Goal: Obtain resource: Obtain resource

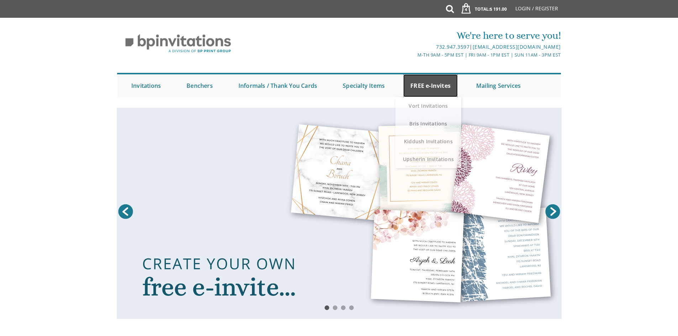
click at [429, 90] on link "FREE e-Invites" at bounding box center [430, 85] width 54 height 23
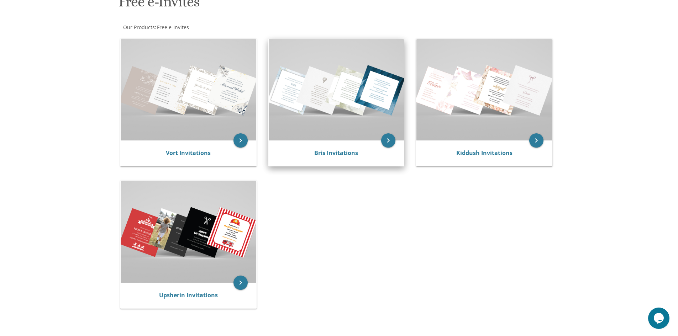
scroll to position [107, 0]
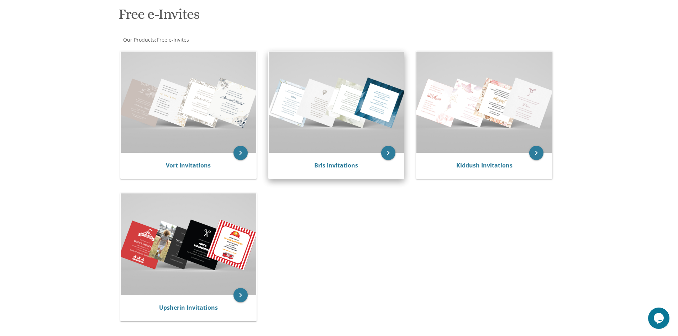
click at [338, 108] on img at bounding box center [337, 102] width 136 height 101
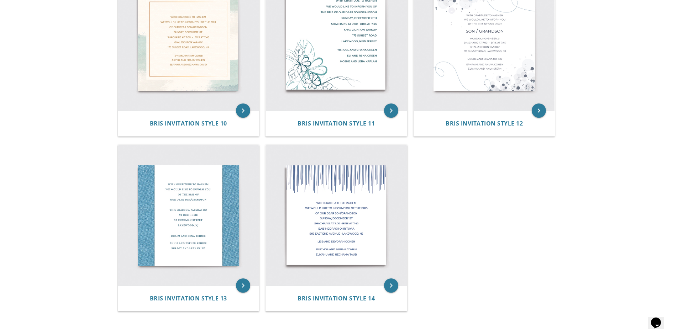
scroll to position [711, 0]
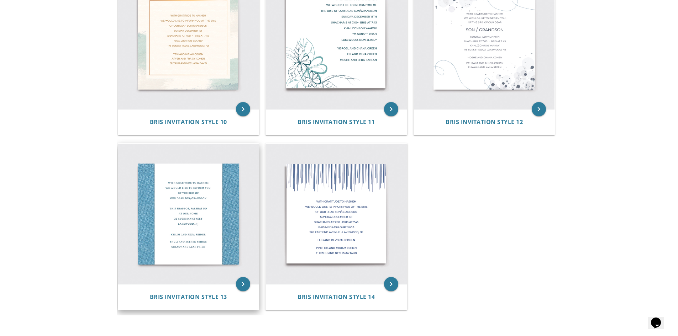
click at [217, 242] on img at bounding box center [188, 214] width 141 height 141
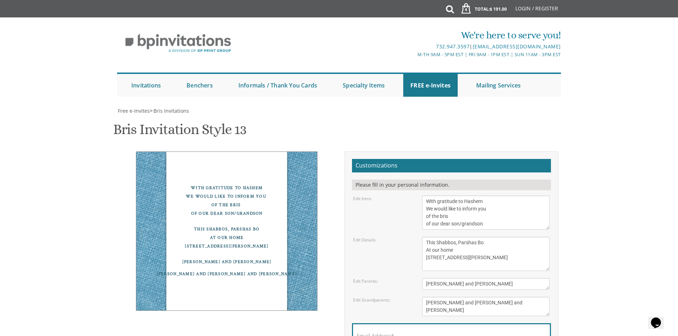
click at [451, 216] on textarea "With gratitude to Hashem We would like to inform you of the bris of our dear so…" at bounding box center [485, 213] width 127 height 34
type textarea "With gratitude to Hashem We would like to inform you of the Pidyon Haben of our…"
click at [485, 245] on textarea "This Shabbos, Parshas Bo At our home 22 Cushman Street Lakewood, NJ" at bounding box center [485, 254] width 127 height 34
type textarea "J"
click at [466, 243] on textarea "This Shabbos, Parshas Bo At our home 22 Cushman Street Lakewood, NJ" at bounding box center [485, 254] width 127 height 34
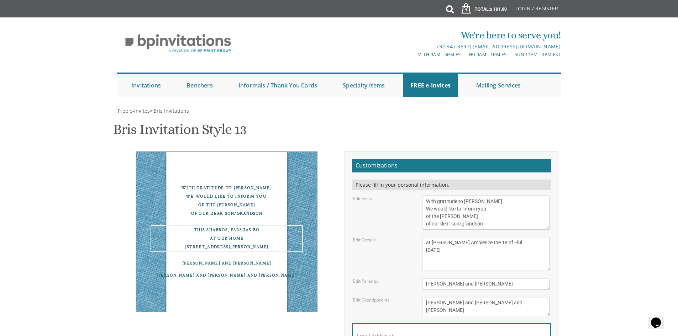
click at [467, 243] on textarea "This Shabbos, Parshas Bo At our home 22 Cushman Street Lakewood, NJ" at bounding box center [485, 254] width 127 height 34
type textarea "at Glatt Ambience the 18 of Elul September 11"
click at [484, 283] on textarea "Chaim and Rena Reider" at bounding box center [485, 284] width 127 height 12
type textarea "C"
click at [425, 243] on textarea "This Shabbos, Parshas Bo At our home 22 Cushman Street Lakewood, NJ" at bounding box center [485, 254] width 127 height 34
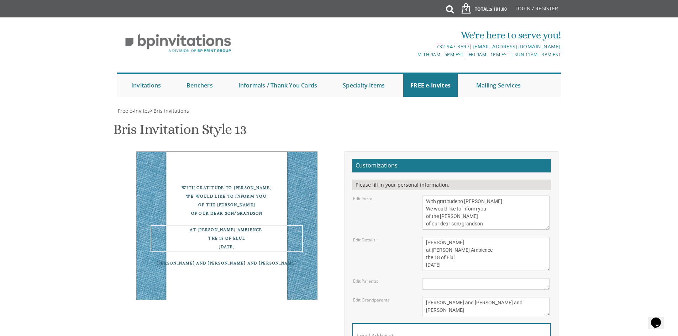
type textarea "Yosef Chaim at Glatt Ambience the 18 of Elul September 11"
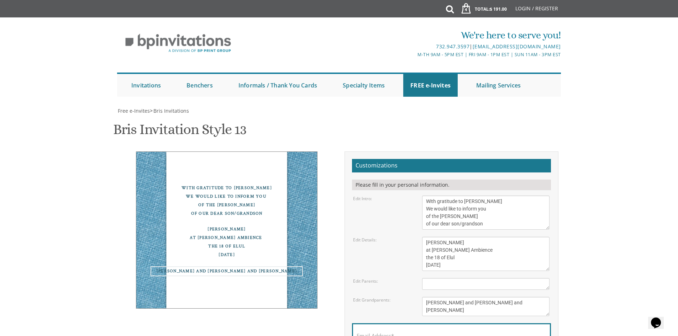
click at [427, 305] on textarea "Shuli and Esther Reider Shragy and Leah Fried" at bounding box center [485, 306] width 127 height 19
click at [435, 284] on textarea "Chaim and Rena Reider" at bounding box center [485, 284] width 127 height 12
type textarea "Sruly and Fraidy Edelman"
click at [479, 297] on textarea "Shuli and Esther Reider Shragy and Leah Fried" at bounding box center [485, 306] width 127 height 19
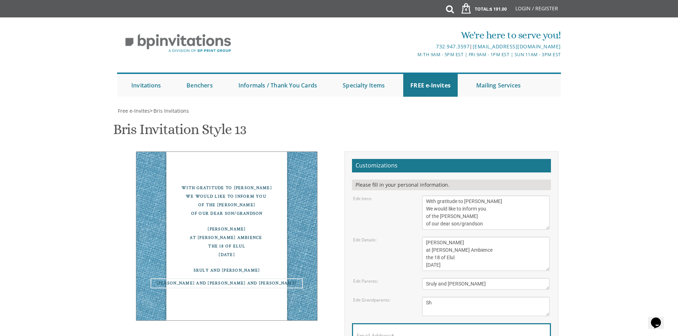
type textarea "S"
type textarea "The Edelmans The Cassels"
click at [390, 159] on form "Customizations Please fill in your personal information. Edit Intro: With grati…" at bounding box center [451, 269] width 199 height 220
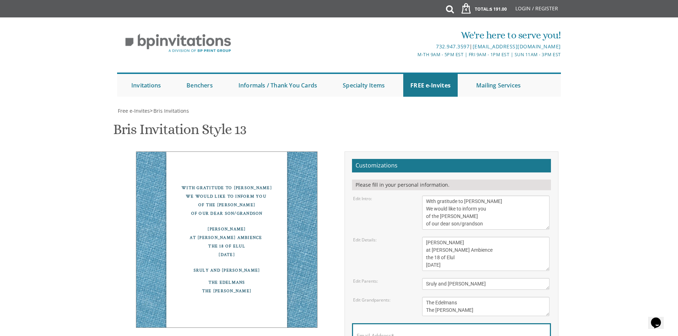
click at [386, 332] on label "Email Address*" at bounding box center [374, 335] width 37 height 7
click at [386, 335] on input "Email Address*" at bounding box center [451, 339] width 190 height 9
type input "sury.edelmanassociates@gmail.com"
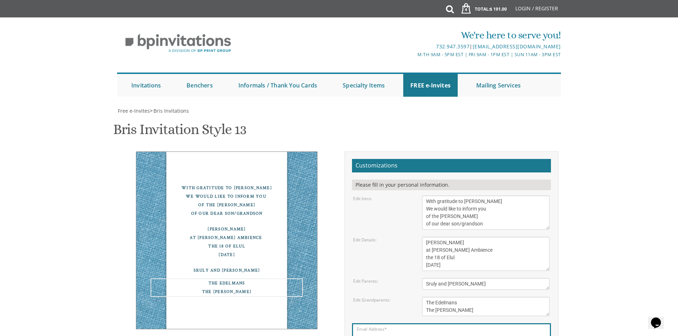
click at [434, 297] on textarea "Shuli and Esther Reider Shragy and Leah Fried" at bounding box center [485, 306] width 127 height 19
click at [485, 297] on textarea "Shuli and Esther Reider Shragy and Leah Fried" at bounding box center [485, 306] width 127 height 19
click at [435, 297] on textarea "Shuli and Esther Reider Shragy and Leah Fried" at bounding box center [485, 306] width 127 height 19
type textarea "Avrohom Boruch Edelman and Family Avrohom Shlomo Cassel and Family"
click at [457, 237] on textarea "This Shabbos, Parshas Bo At our home 22 Cushman Street Lakewood, NJ" at bounding box center [485, 254] width 127 height 34
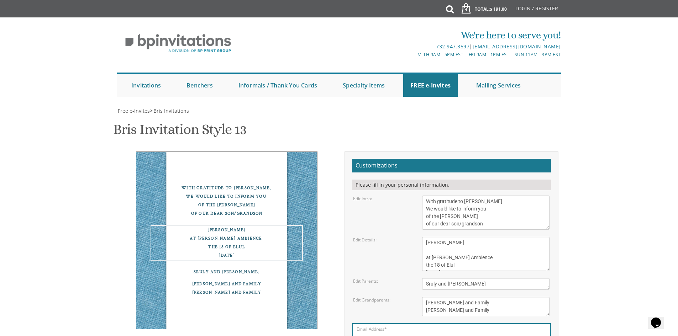
type textarea "Yosef Chaim at Glatt Ambience the 18 of Elul September 11"
click at [438, 196] on textarea "With gratitude to Hashem We would like to inform you of the bris of our dear so…" at bounding box center [485, 213] width 127 height 34
type textarea "With much gratitude to Hashem We would like to inform you of the Pidyon Haben o…"
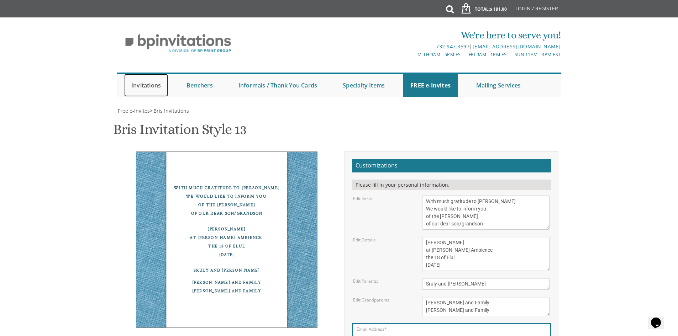
click at [137, 88] on link "Invitations" at bounding box center [146, 85] width 44 height 23
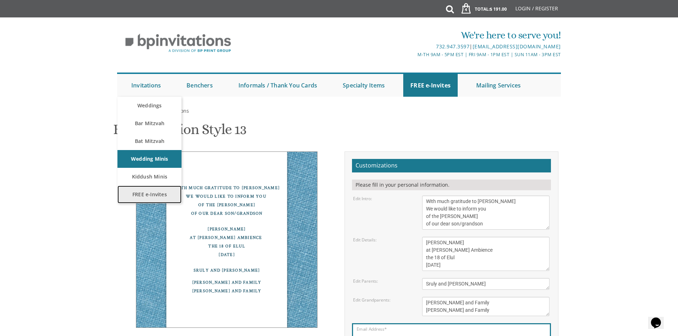
click at [151, 194] on link "FREE e-Invites" at bounding box center [149, 195] width 64 height 18
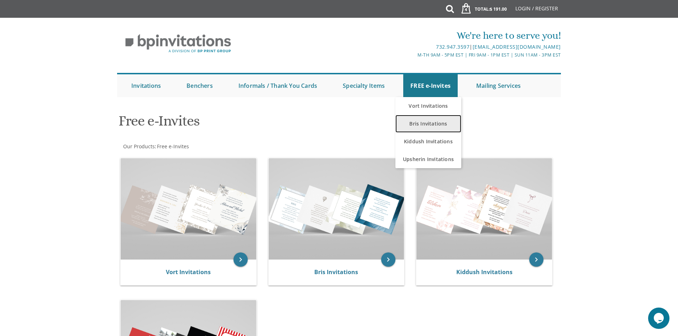
click at [428, 122] on link "Bris Invitations" at bounding box center [428, 124] width 66 height 18
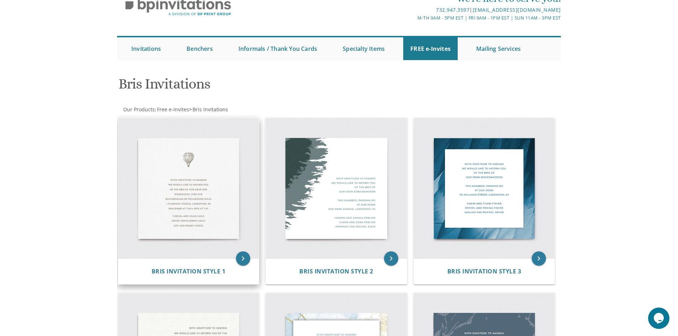
scroll to position [36, 0]
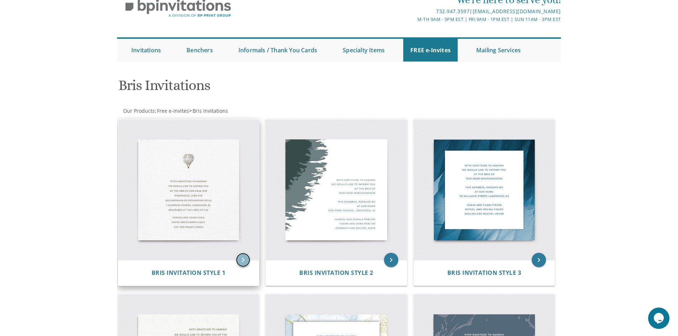
click at [242, 258] on icon "keyboard_arrow_right" at bounding box center [243, 260] width 14 height 14
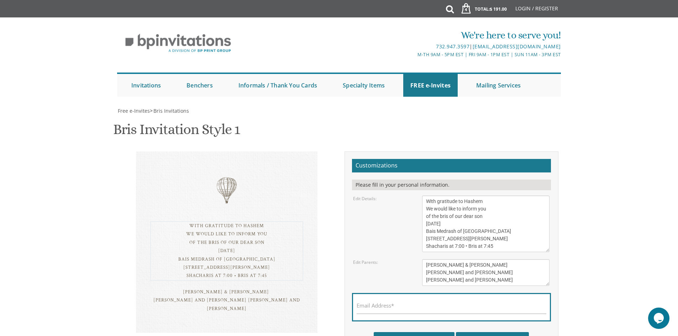
click at [484, 202] on textarea "With gratitude to Hashem We would like to inform you of the bris of our dear so…" at bounding box center [485, 224] width 127 height 57
click at [503, 247] on textarea "With gratitude to Hashem We would like to inform you of the bris of our dear so…" at bounding box center [485, 224] width 127 height 57
type textarea "With gratitude to Hashem Yisborach We would like to inform you of the bris of o…"
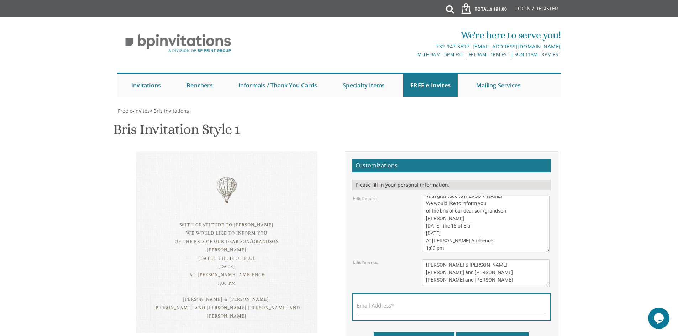
click at [487, 266] on textarea "Tzvi & Miriam Friedman Michoel and Chana Friedman Yisroel and Rochel David" at bounding box center [485, 272] width 127 height 27
type textarea "d"
type textarea "Sruly and Fraidy Edelman Avrohom Boruch Edelman and Family Avrohom Shloime Cass…"
click at [381, 245] on div "Edit Details: With gratitude to Hashem We would like to inform you of the bris …" at bounding box center [451, 224] width 207 height 57
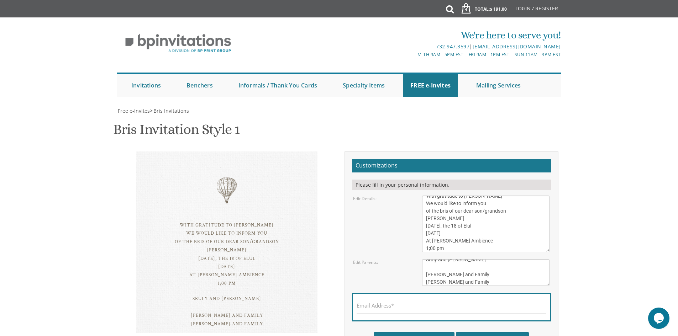
click at [430, 248] on textarea "With gratitude to Hashem We would like to inform you of the bris of our dear so…" at bounding box center [485, 224] width 127 height 57
click at [428, 246] on textarea "With gratitude to Hashem We would like to inform you of the bris of our dear so…" at bounding box center [485, 224] width 127 height 57
click at [392, 261] on div "Edit Parents:" at bounding box center [382, 262] width 69 height 6
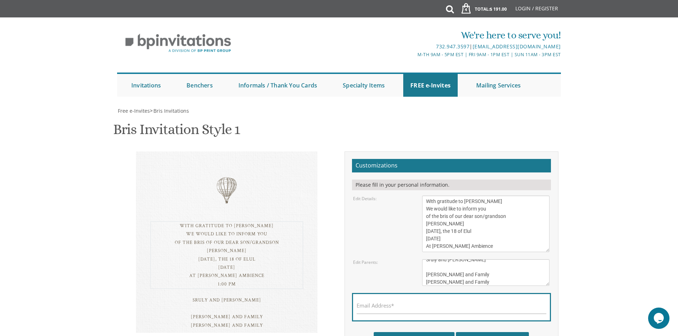
click at [450, 196] on textarea "With gratitude to Hashem We would like to inform you of the bris of our dear so…" at bounding box center [485, 224] width 127 height 57
click at [487, 196] on textarea "With gratitude to Hashem We would like to inform you of the bris of our dear so…" at bounding box center [485, 224] width 127 height 57
click at [473, 196] on textarea "With gratitude to Hashem We would like to inform you of the bris of our dear so…" at bounding box center [485, 224] width 127 height 57
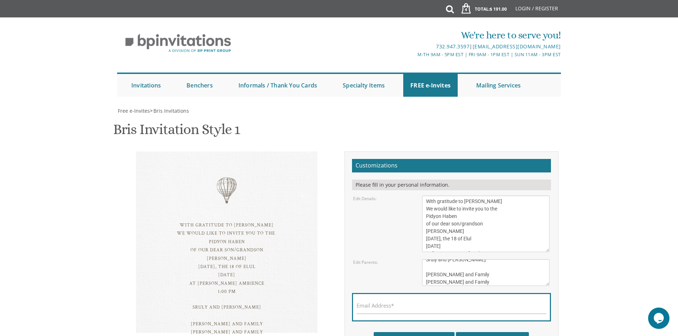
click at [406, 196] on div "Edit Details: With gratitude to Hashem We would like to inform you of the bris …" at bounding box center [451, 224] width 207 height 57
click at [438, 196] on textarea "With gratitude to Hashem We would like to inform you of the bris of our dear so…" at bounding box center [485, 224] width 127 height 57
type textarea "With much gratitude to Hashem Yisborach We would like to invite you to the Pidy…"
click at [313, 212] on div "With much gratitude to Hashem Yisborach We would like to invite you to the Pidy…" at bounding box center [226, 255] width 181 height 206
click at [449, 259] on textarea "Tzvi & Miriam Friedman Michoel and Chana Friedman Yisroel and Rochel David" at bounding box center [485, 272] width 127 height 27
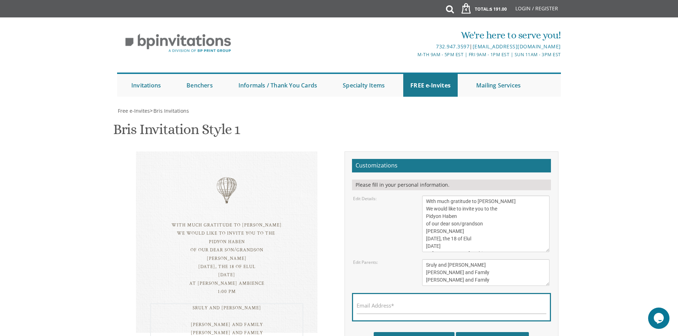
type textarea "Sruly and Fraidy Edelman Avrohom Boruch Edelman and Family Avrohom Shloime Cass…"
click at [407, 259] on div "Edit Parents: Tzvi & Miriam Friedman Michoel and Chana Friedman Yisroel and Roc…" at bounding box center [451, 272] width 207 height 27
click at [409, 305] on input "Email Address*" at bounding box center [451, 309] width 190 height 9
type input "sury.edelmanassociates@gmail.com"
click at [422, 332] on input "Download Image" at bounding box center [414, 340] width 81 height 17
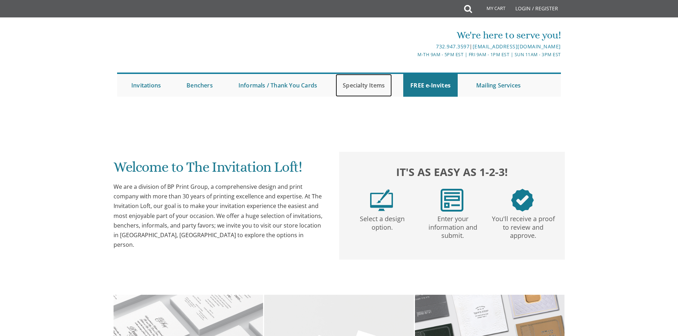
click at [358, 91] on link "Specialty Items" at bounding box center [363, 85] width 56 height 23
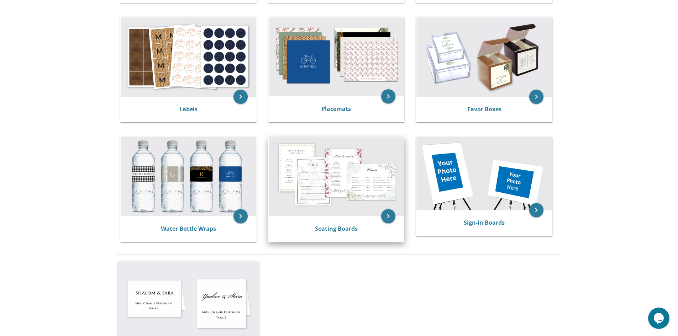
scroll to position [249, 0]
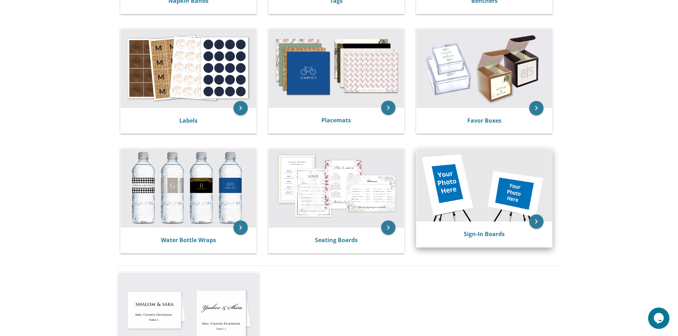
click at [446, 200] on img at bounding box center [484, 185] width 136 height 73
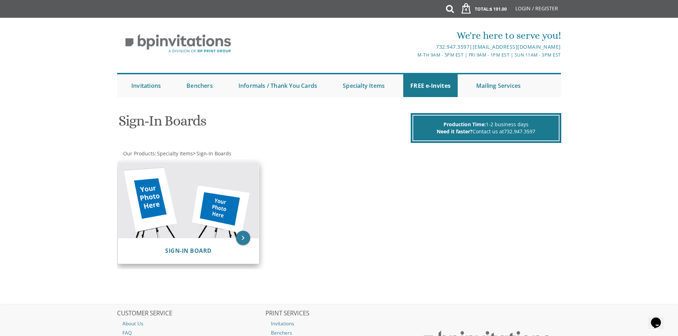
click at [182, 217] on img at bounding box center [188, 200] width 141 height 76
click at [245, 239] on icon "keyboard_arrow_right" at bounding box center [243, 238] width 14 height 14
click at [241, 232] on icon "keyboard_arrow_right" at bounding box center [243, 238] width 14 height 14
click at [224, 247] on div "Sign-In Board" at bounding box center [189, 251] width 124 height 8
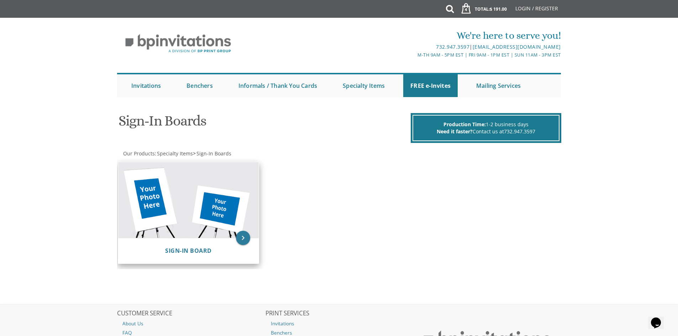
click at [224, 247] on div "Sign-In Board" at bounding box center [189, 251] width 124 height 8
click at [217, 217] on img at bounding box center [188, 200] width 141 height 76
